Goal: Find specific page/section

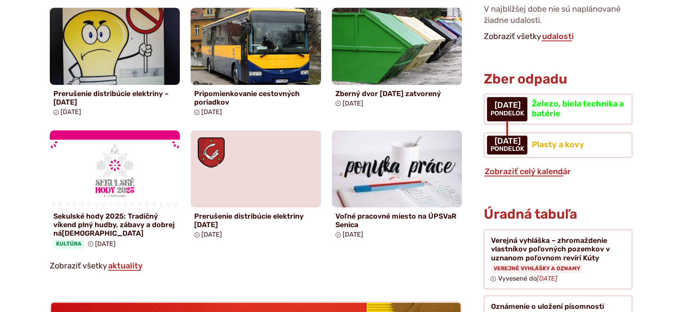
scroll to position [615, 0]
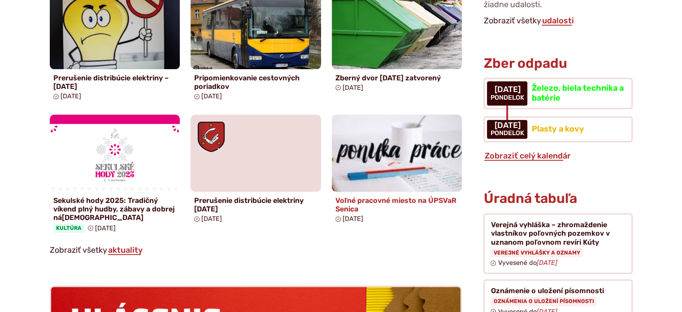
click at [427, 147] on img at bounding box center [397, 152] width 150 height 88
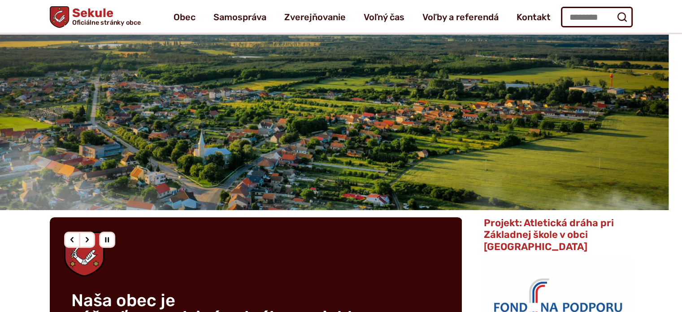
scroll to position [47, 0]
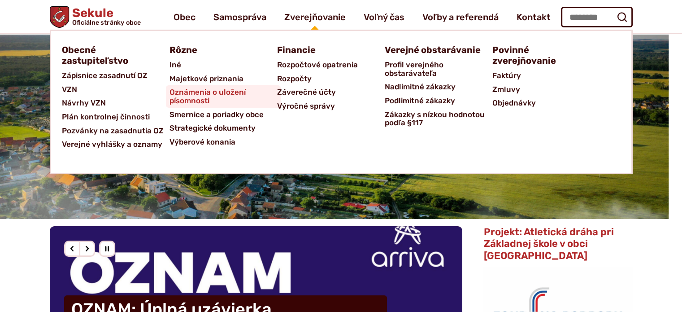
click at [225, 91] on span "Oznámenia o uložení písomnosti" at bounding box center [223, 96] width 108 height 22
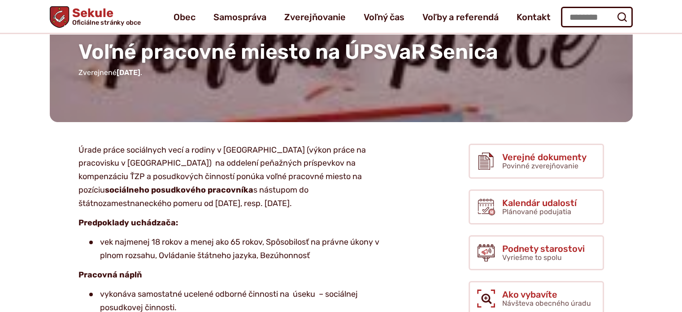
scroll to position [70, 0]
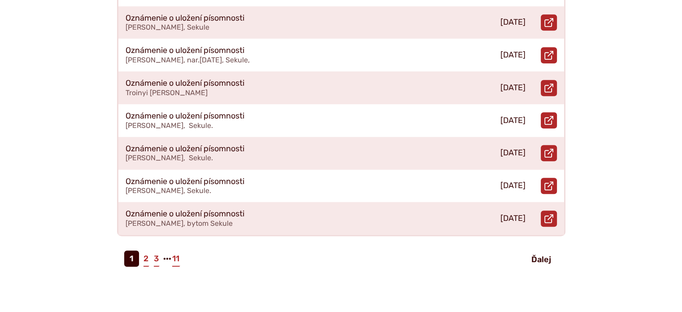
scroll to position [481, 0]
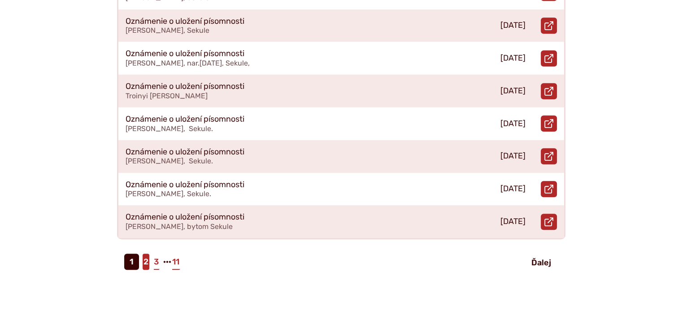
click at [147, 253] on link "2" at bounding box center [146, 261] width 7 height 16
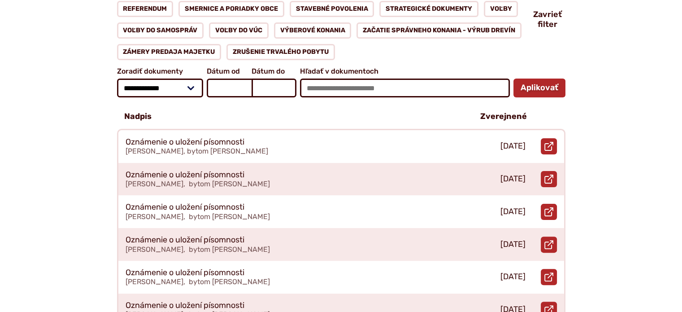
scroll to position [209, 0]
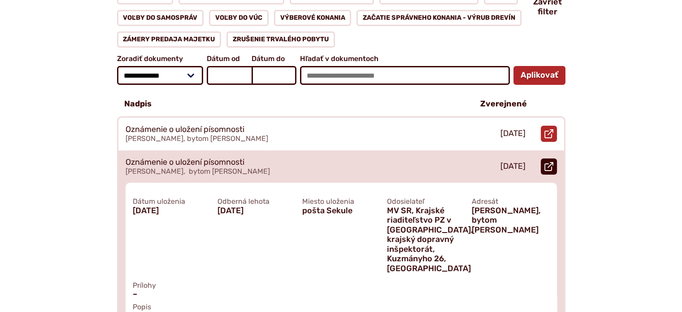
click at [544, 162] on use at bounding box center [548, 166] width 9 height 9
